Goal: Contribute content: Add original content to the website for others to see

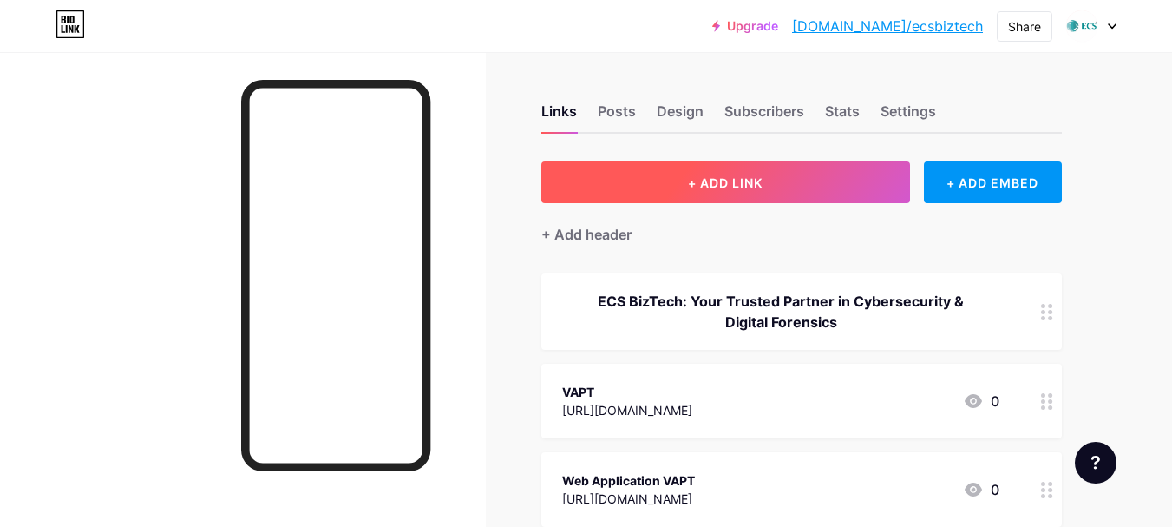
click at [749, 178] on span "+ ADD LINK" at bounding box center [725, 182] width 75 height 15
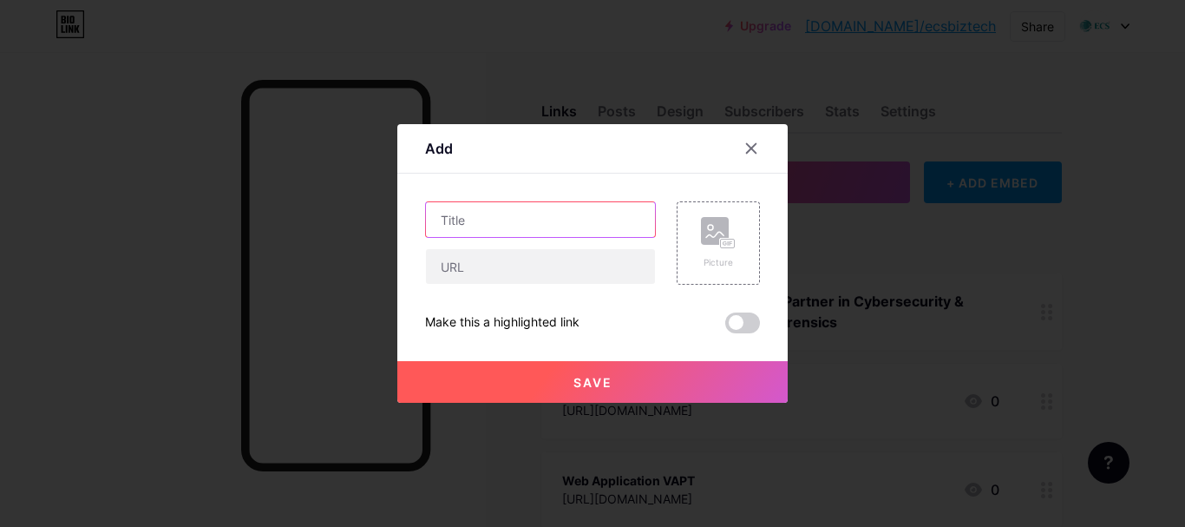
click at [536, 227] on input "text" at bounding box center [540, 219] width 229 height 35
paste input "Top Reasons Businesses Choose Colocation Services for Growth and Security"
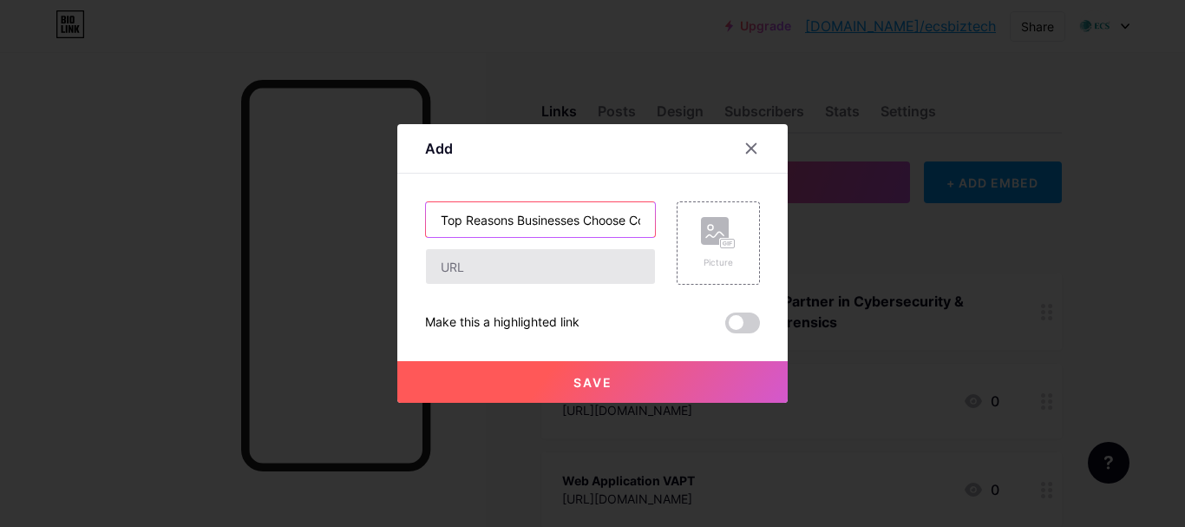
scroll to position [0, 246]
type input "Top Reasons Businesses Choose Colocation Services for Growth and Security"
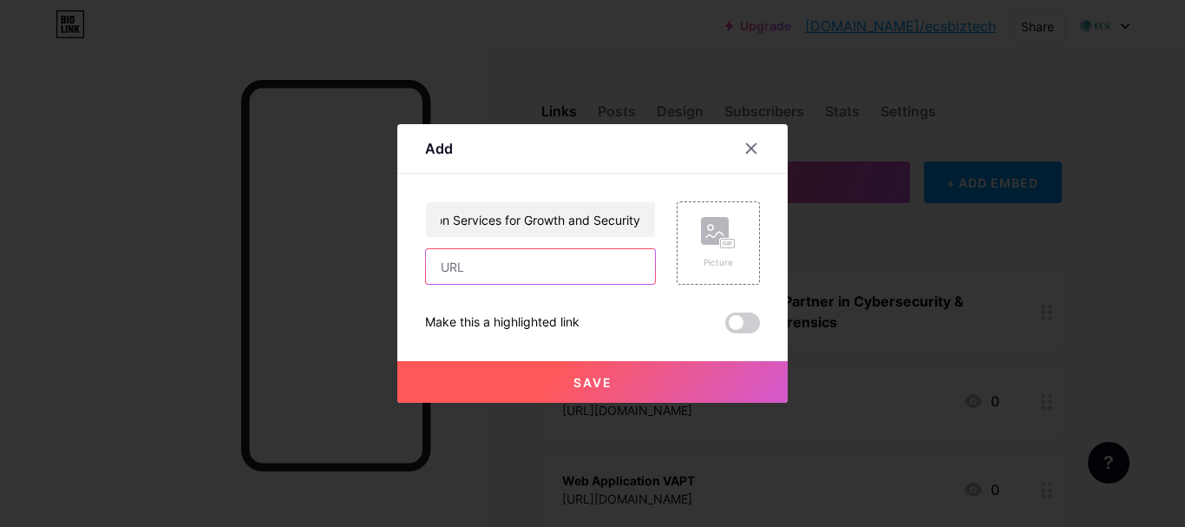
click at [486, 274] on input "text" at bounding box center [540, 266] width 229 height 35
paste input "[URL][DOMAIN_NAME]"
type input "[URL][DOMAIN_NAME]"
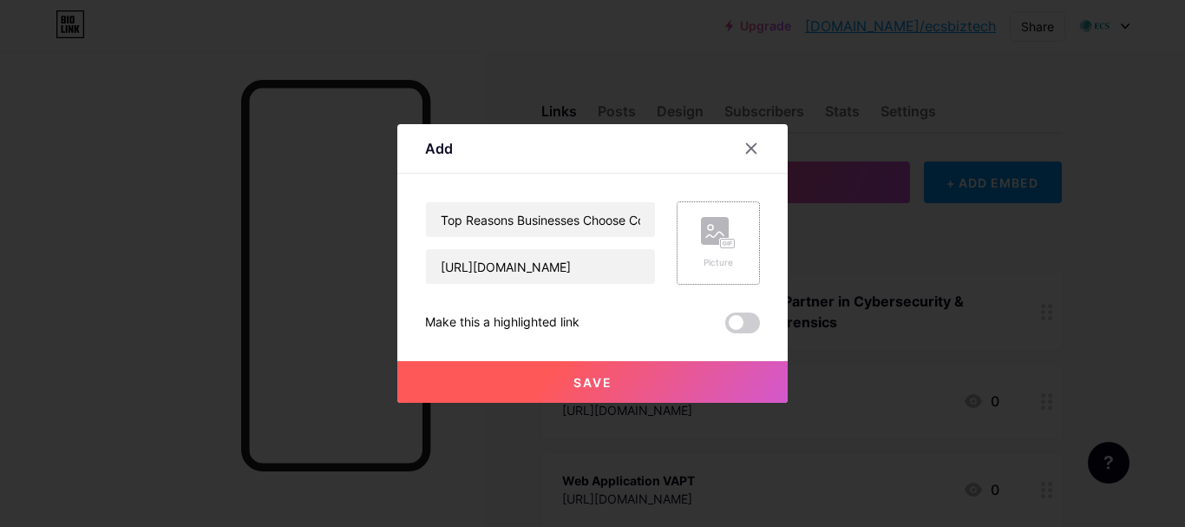
click at [716, 259] on div "Picture" at bounding box center [718, 262] width 35 height 13
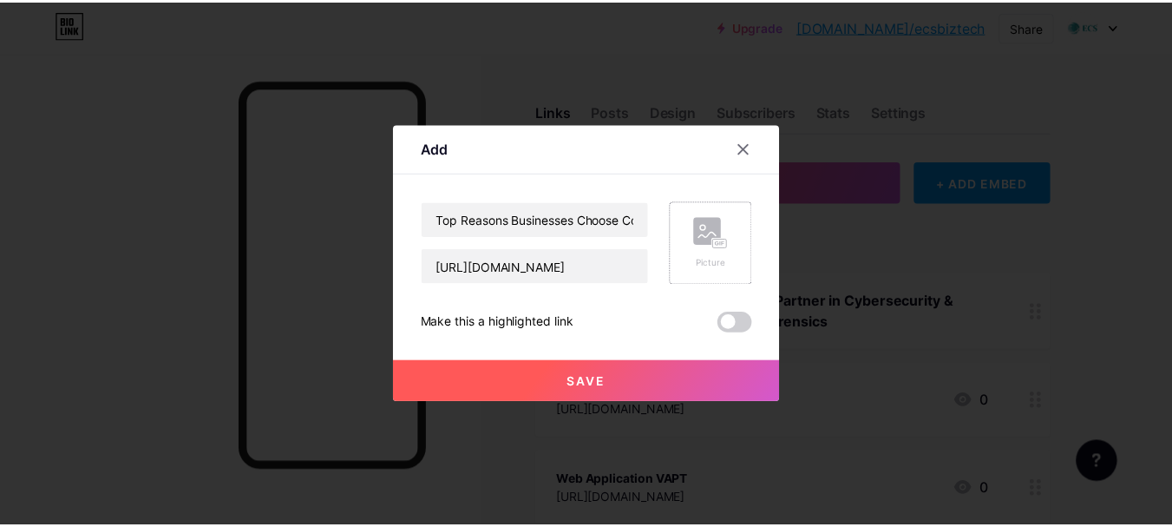
scroll to position [0, 0]
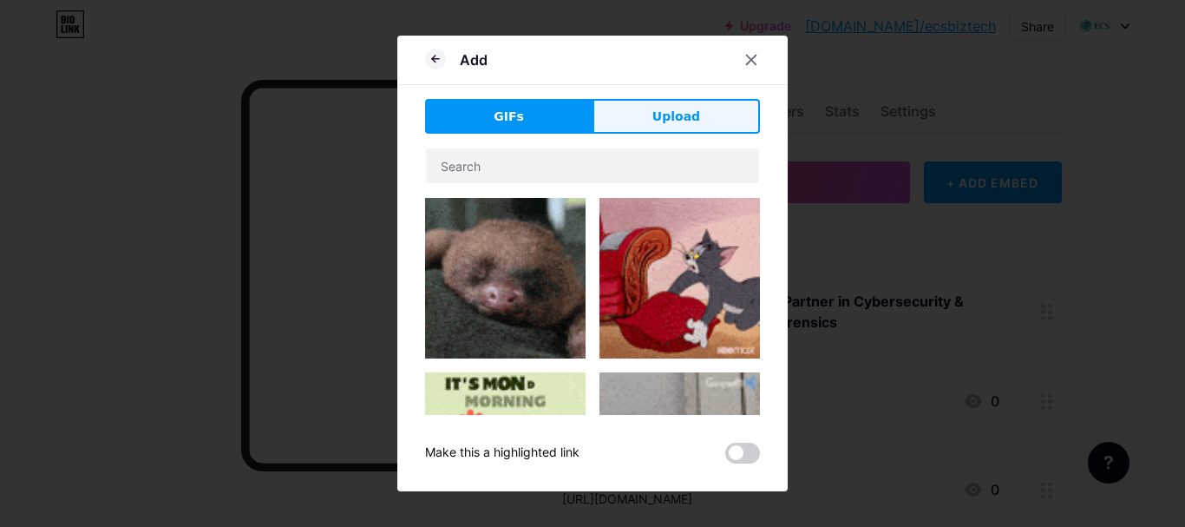
click at [676, 122] on span "Upload" at bounding box center [676, 117] width 48 height 18
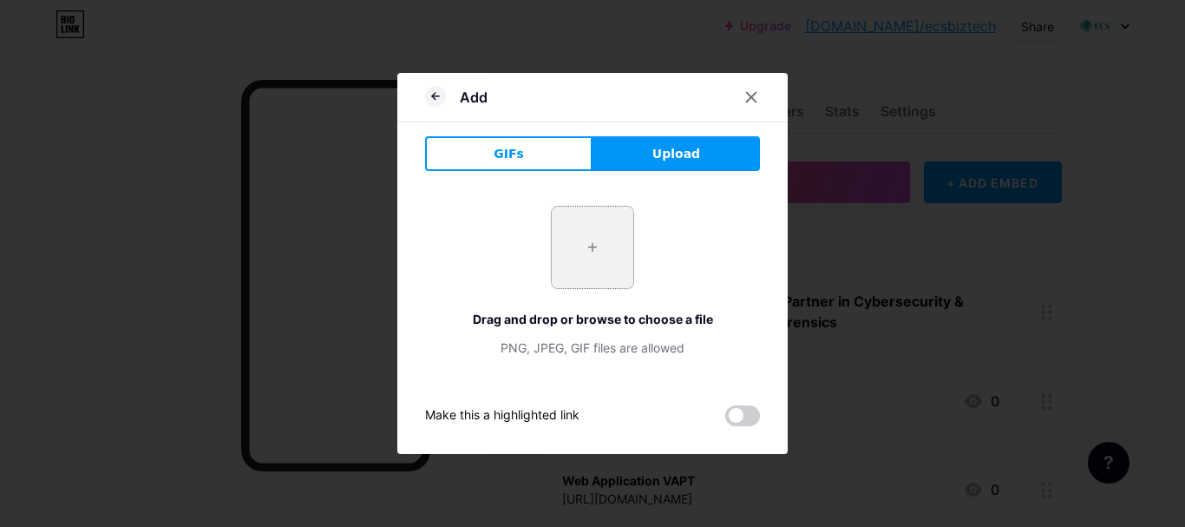
click at [617, 233] on input "file" at bounding box center [593, 247] width 82 height 82
type input "C:\fakepath\Top-Reasons-Businesses-Choose-Colocation-Services-for-Growth-and-Se…"
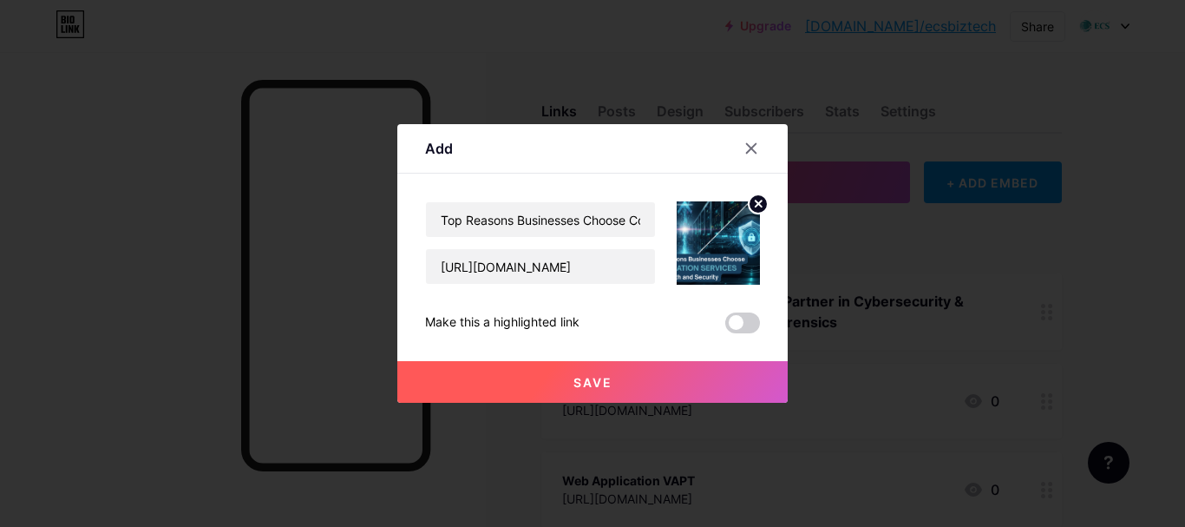
click at [598, 380] on span "Save" at bounding box center [593, 382] width 39 height 15
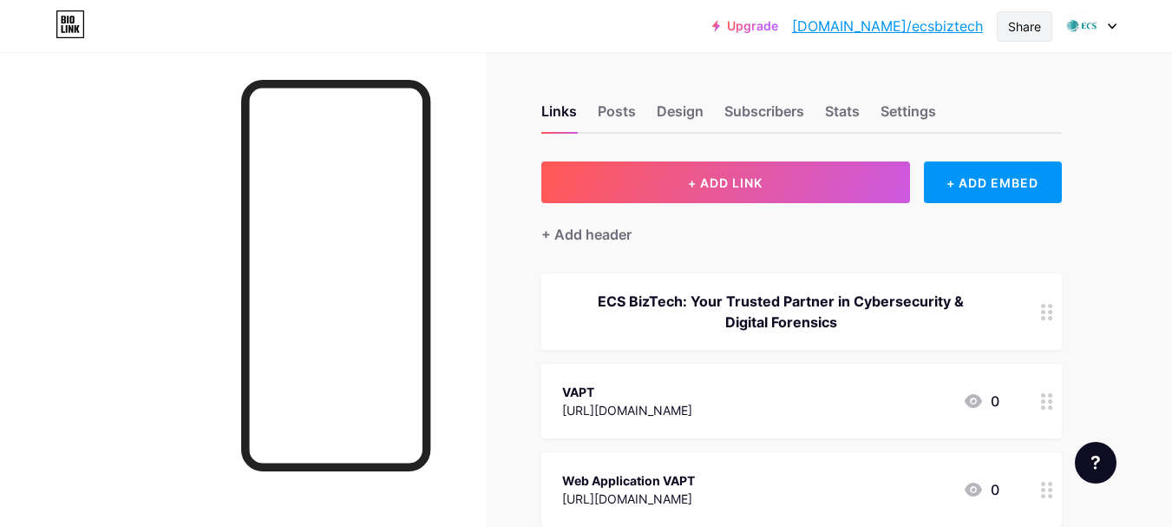
click at [1019, 27] on div "Share" at bounding box center [1024, 26] width 33 height 18
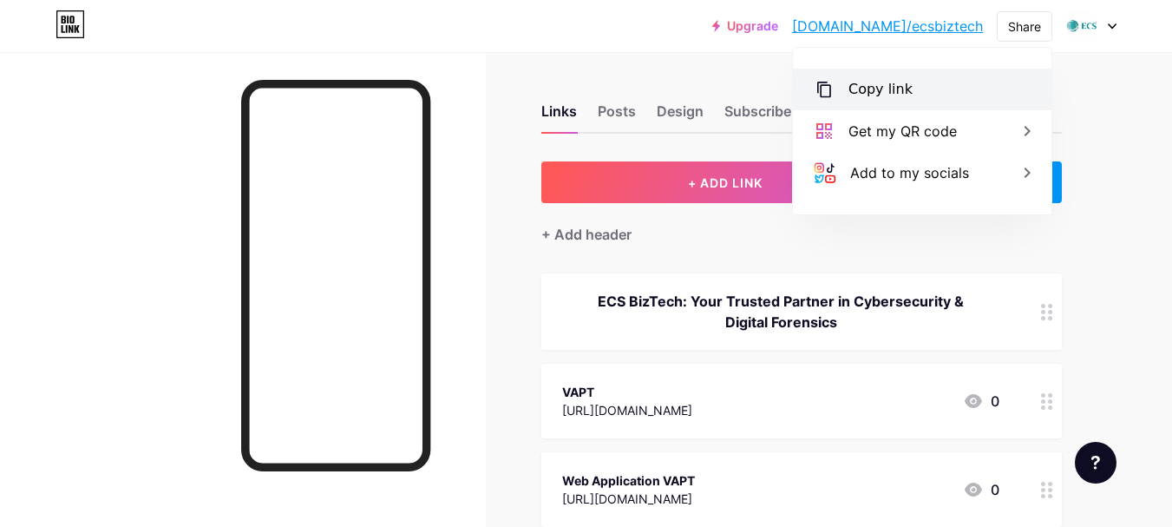
click at [868, 88] on div "Copy link" at bounding box center [881, 89] width 64 height 21
